Goal: Task Accomplishment & Management: Manage account settings

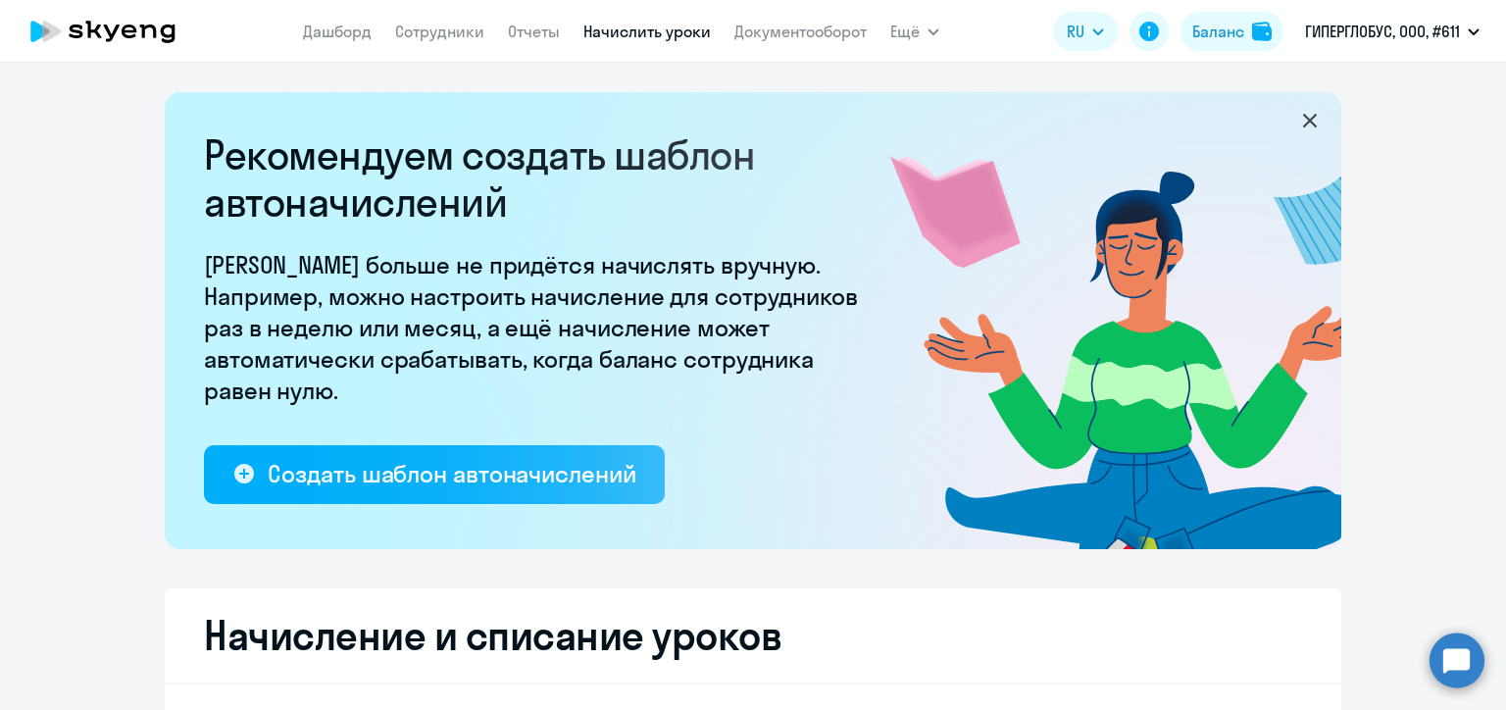
select select "10"
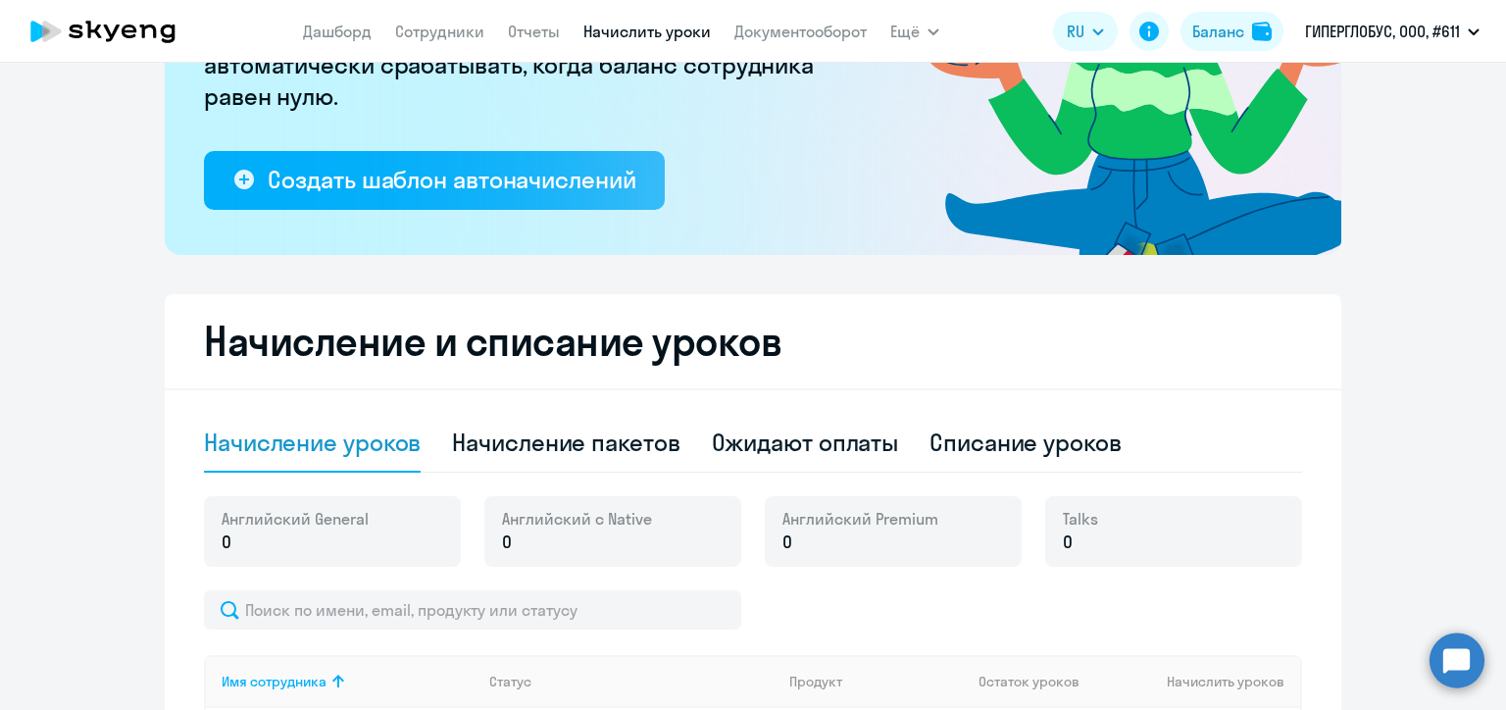
scroll to position [588, 0]
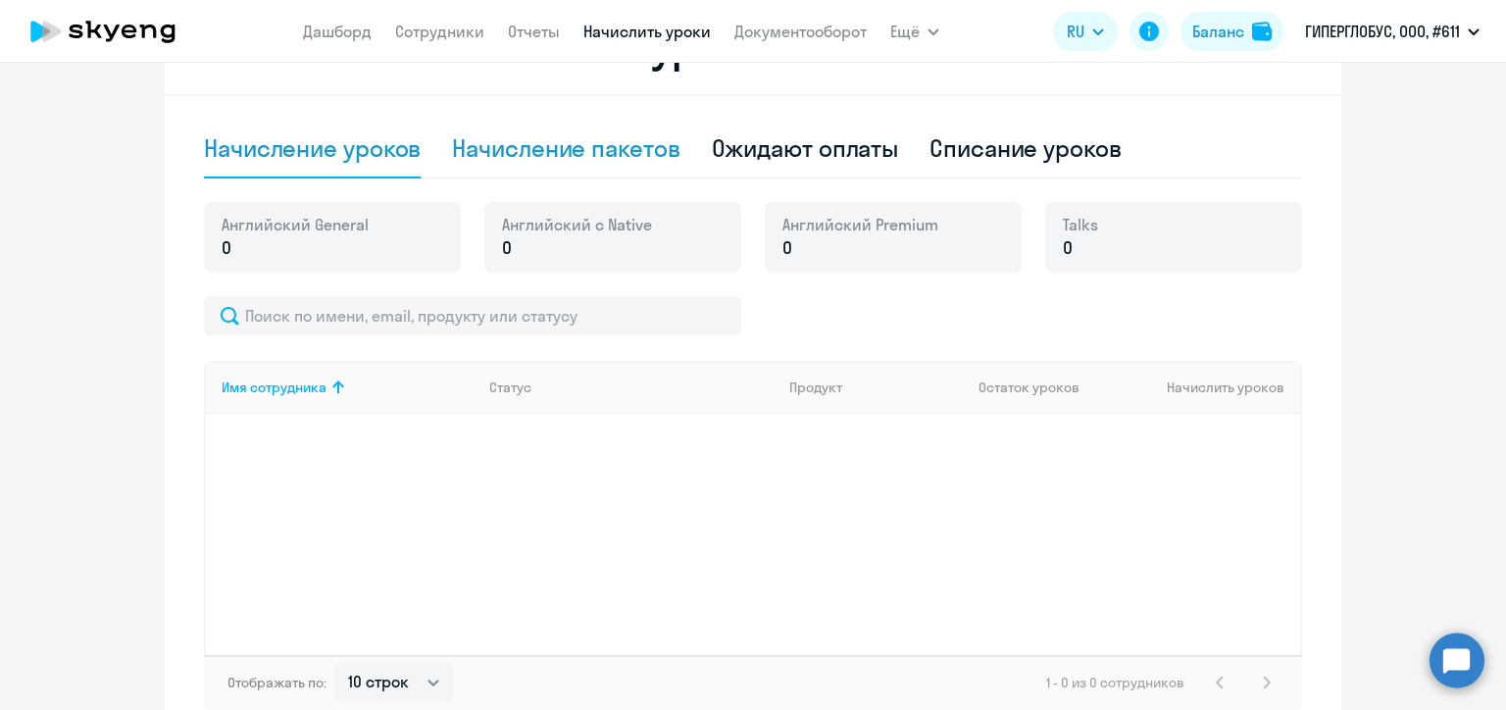
click at [617, 155] on div "Начисление пакетов" at bounding box center [565, 147] width 227 height 31
select select "10"
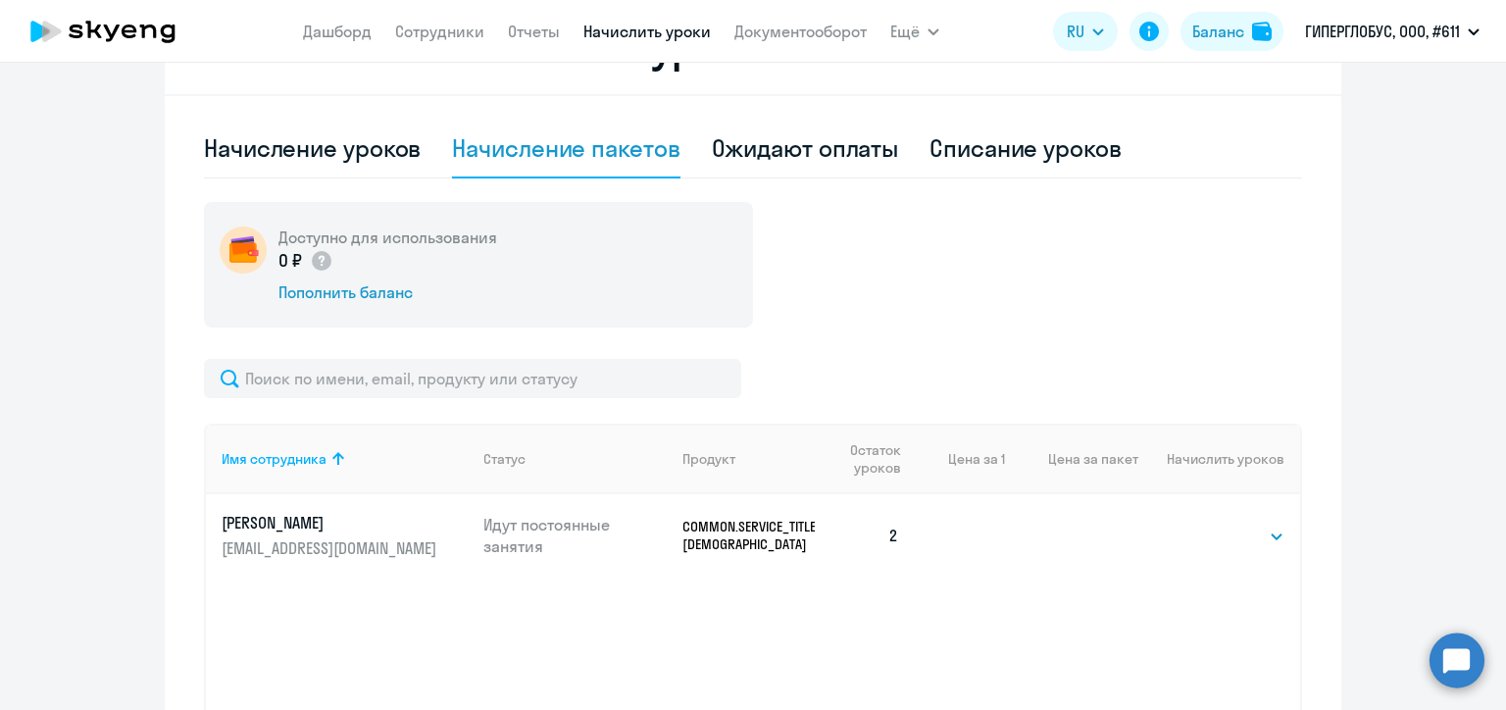
scroll to position [686, 0]
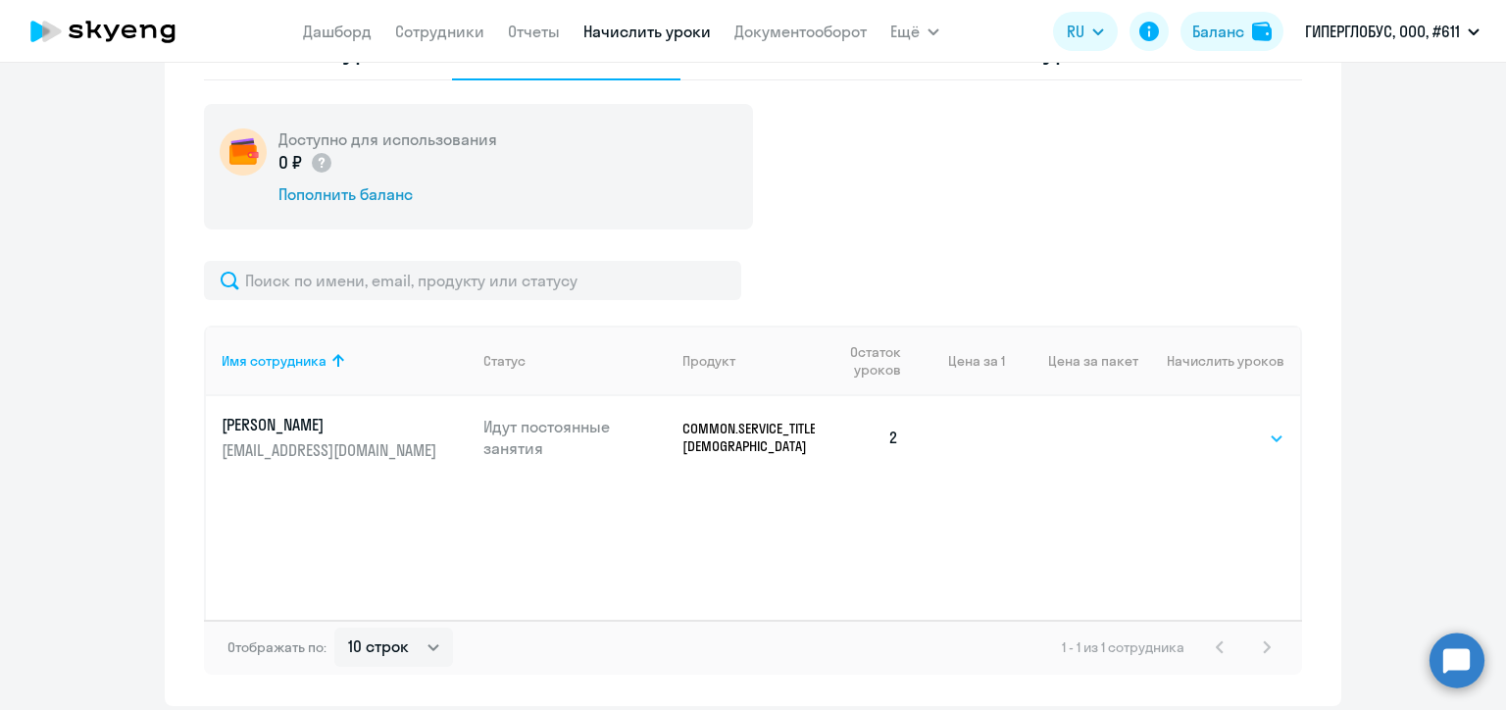
click at [1239, 435] on select "Выбрать 40" at bounding box center [1244, 439] width 80 height 24
select select "40"
click at [1204, 427] on select "Выбрать 40" at bounding box center [1244, 439] width 80 height 24
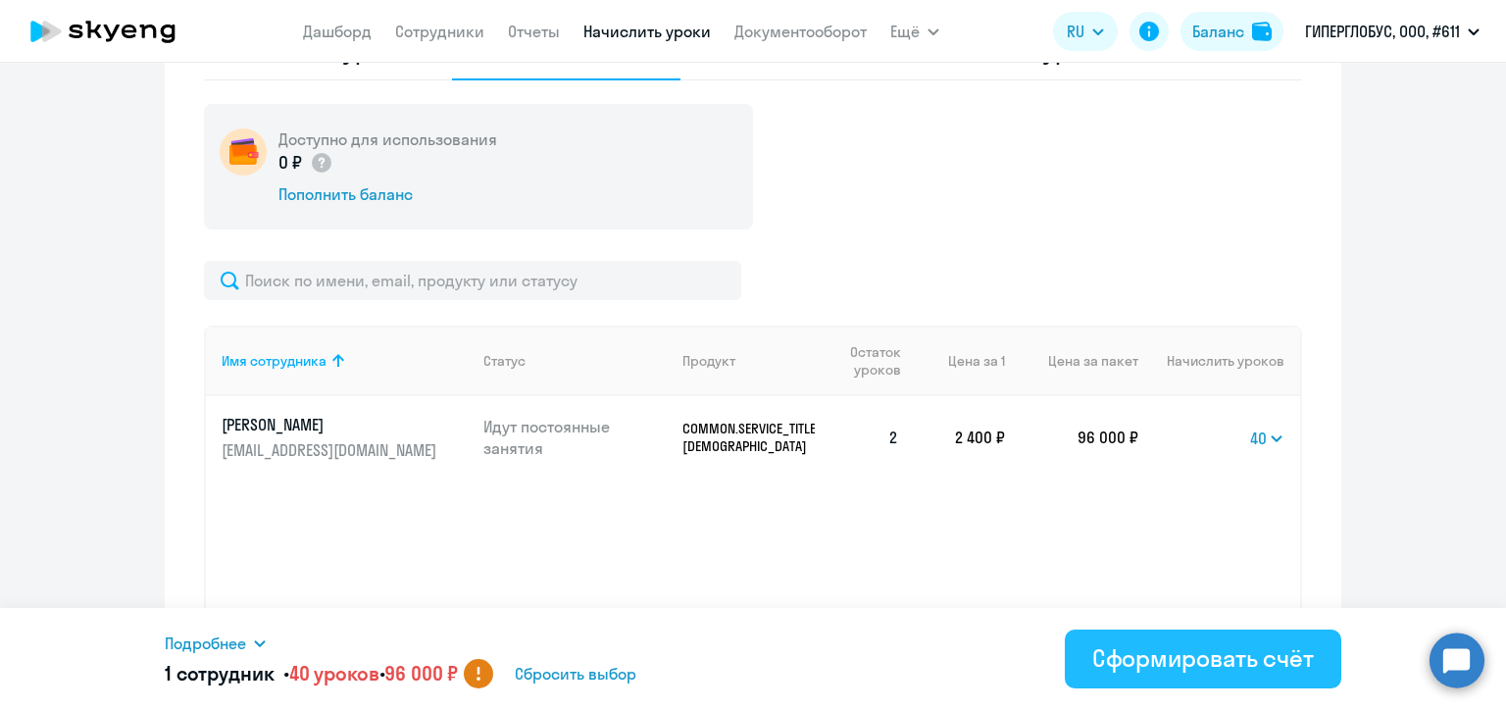
click at [1280, 663] on div "Сформировать счёт" at bounding box center [1203, 657] width 222 height 31
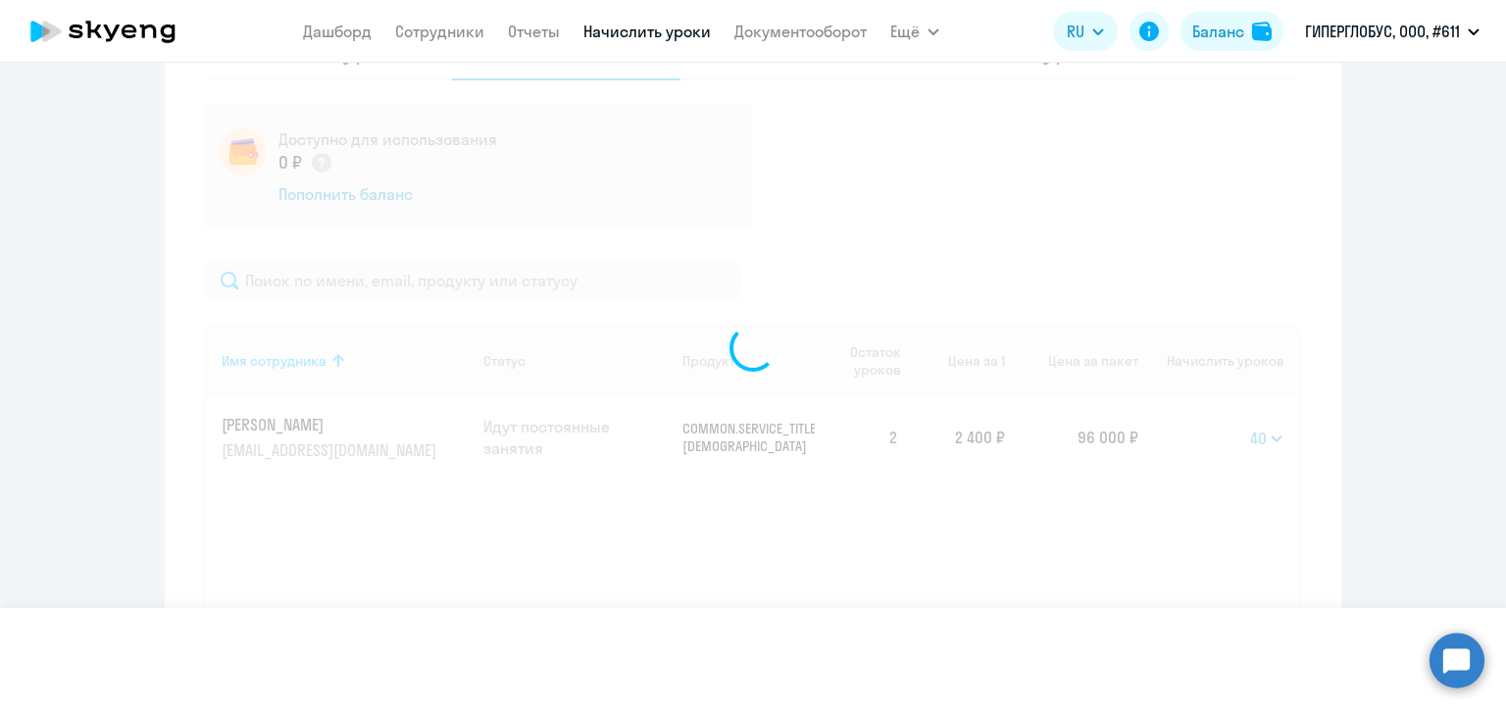
select select
